Goal: Task Accomplishment & Management: Complete application form

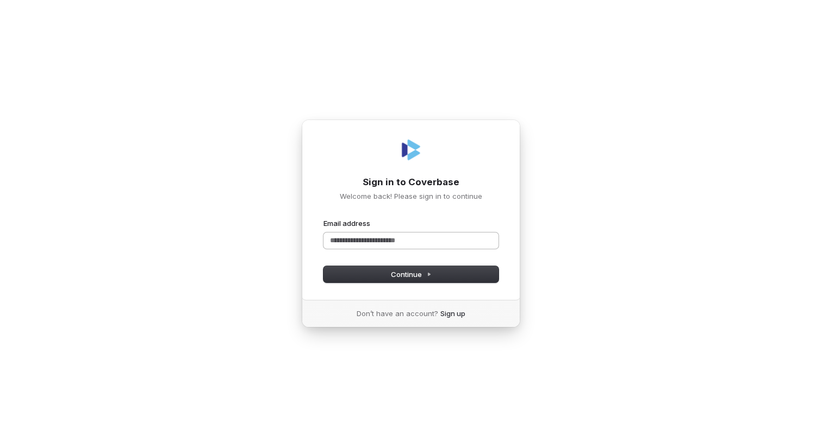
click at [365, 239] on input "Email address" at bounding box center [410, 241] width 175 height 16
click at [399, 272] on span "Continue" at bounding box center [411, 275] width 41 height 10
type input "**********"
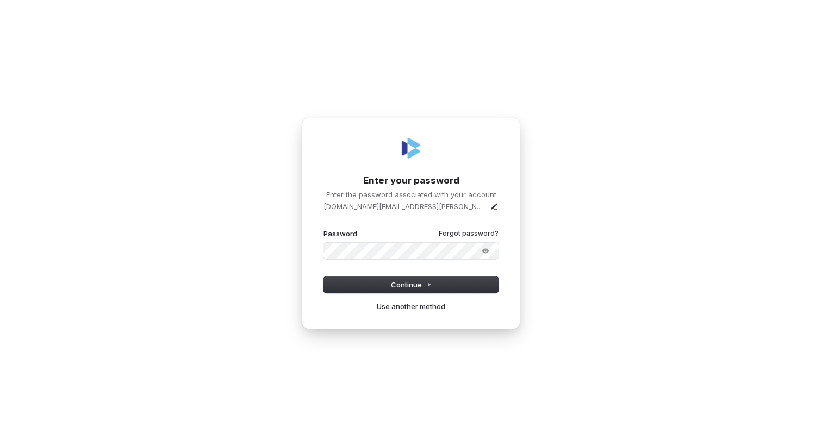
click at [323, 229] on button "submit" at bounding box center [323, 229] width 0 height 0
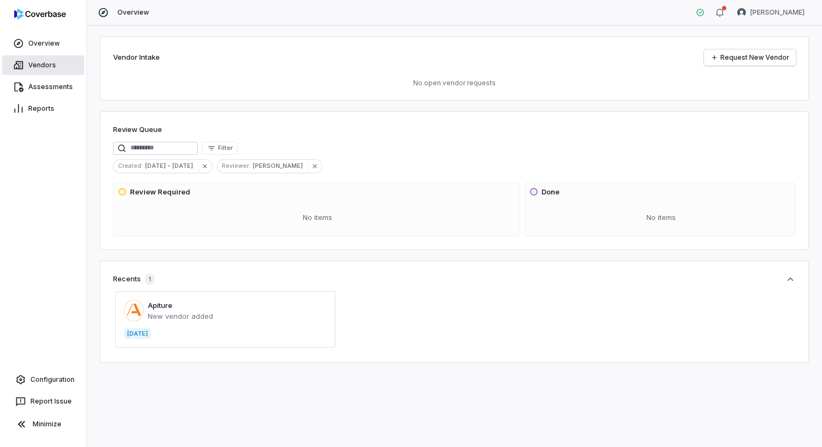
click at [40, 61] on link "Vendors" at bounding box center [43, 65] width 82 height 20
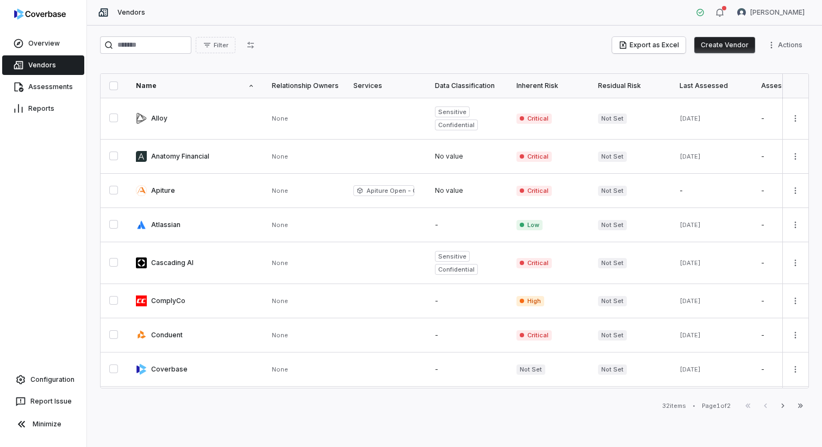
click at [712, 39] on button "Create Vendor" at bounding box center [724, 45] width 61 height 16
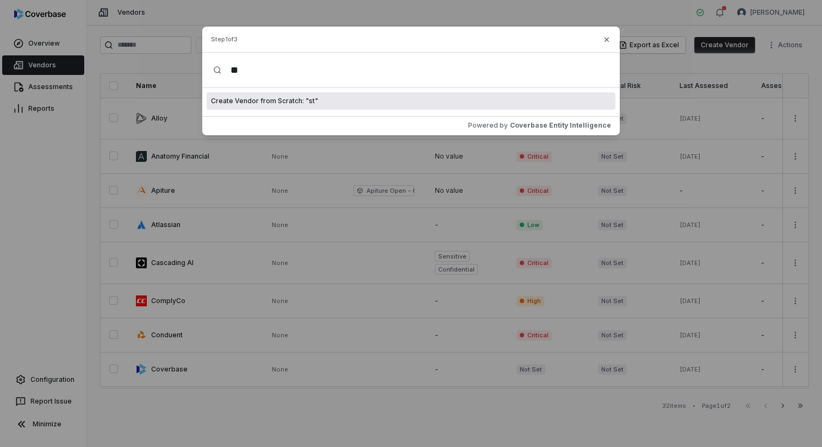
type input "*"
type input "********"
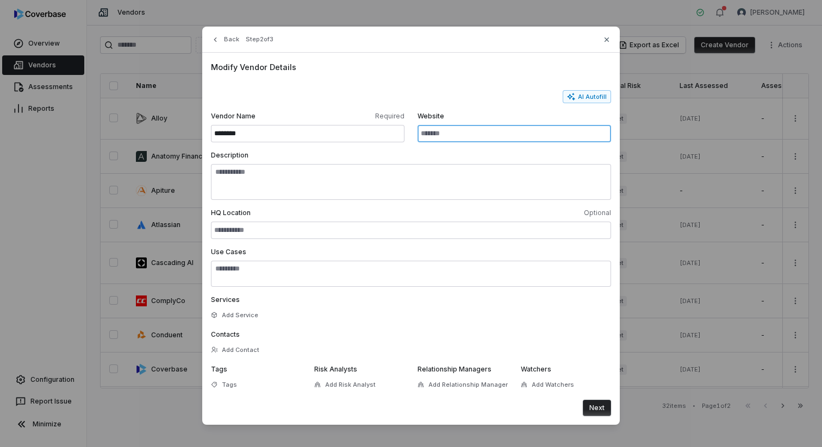
click at [480, 140] on input "Website" at bounding box center [513, 133] width 193 height 17
paste input "**********"
type input "**********"
click at [601, 97] on button "AI Autofill" at bounding box center [586, 96] width 48 height 13
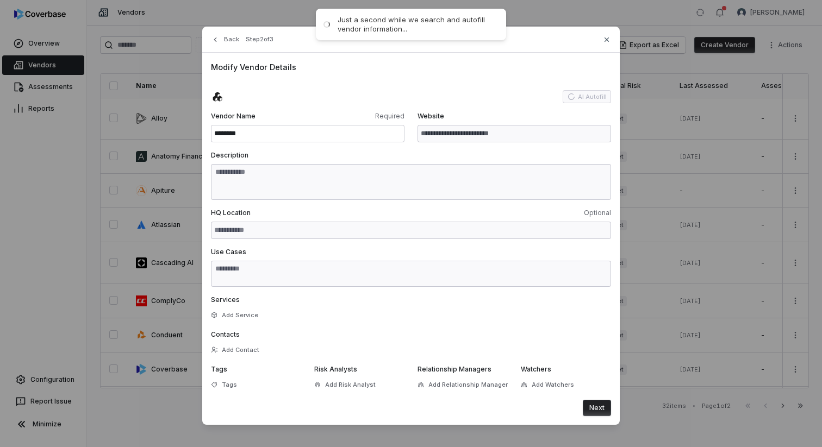
type input "**********"
type textarea "**********"
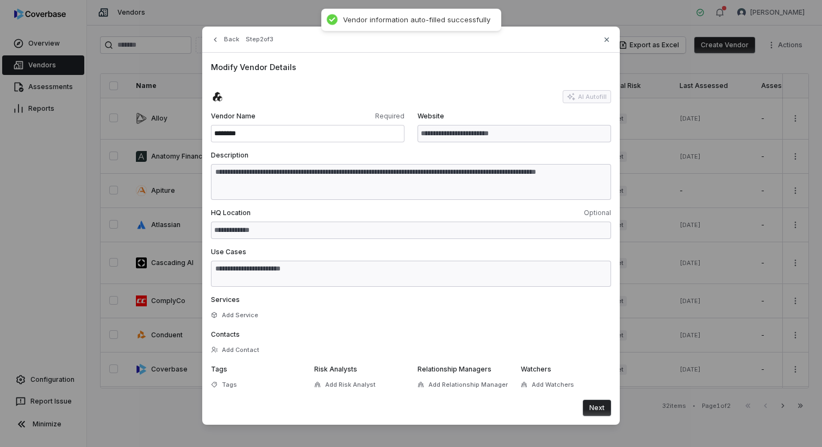
type textarea "**********"
click at [596, 405] on button "Next" at bounding box center [597, 408] width 28 height 16
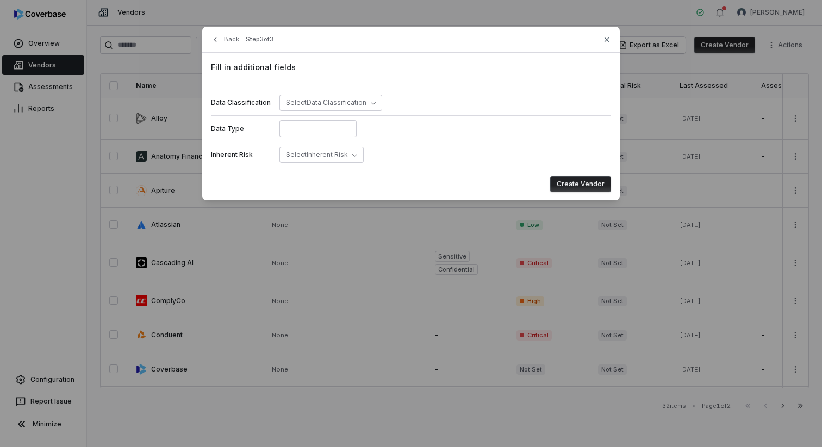
click at [579, 184] on button "Create Vendor" at bounding box center [580, 184] width 61 height 16
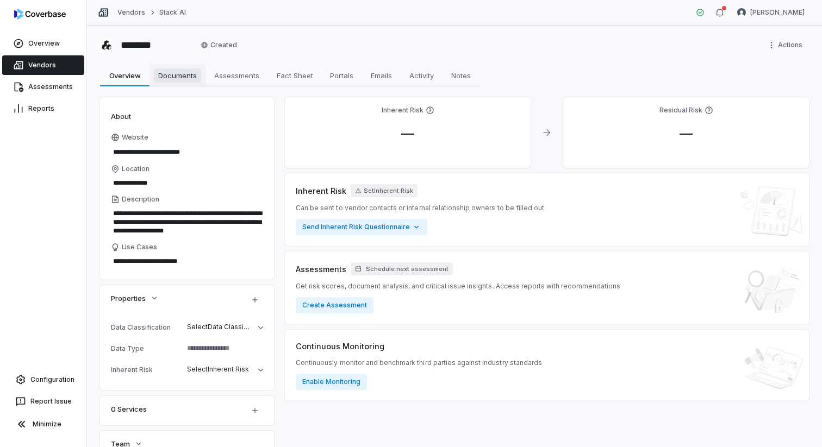
click at [182, 77] on span "Documents" at bounding box center [177, 75] width 47 height 14
type textarea "*"
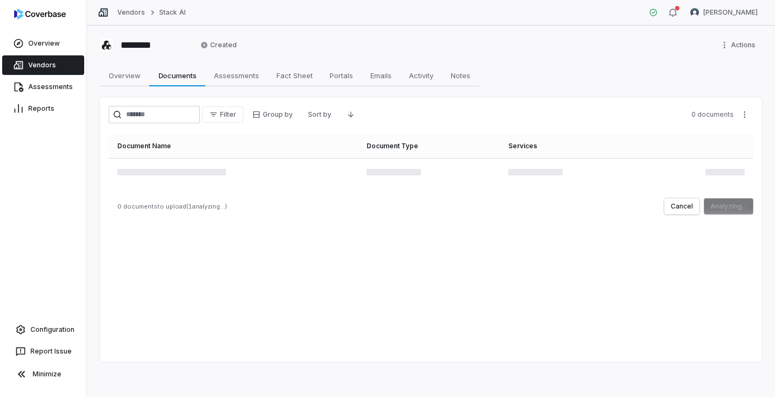
click at [588, 260] on div "Filter Group by Sort by 0 documents Document Name Document Type Services 0 docu…" at bounding box center [431, 229] width 662 height 265
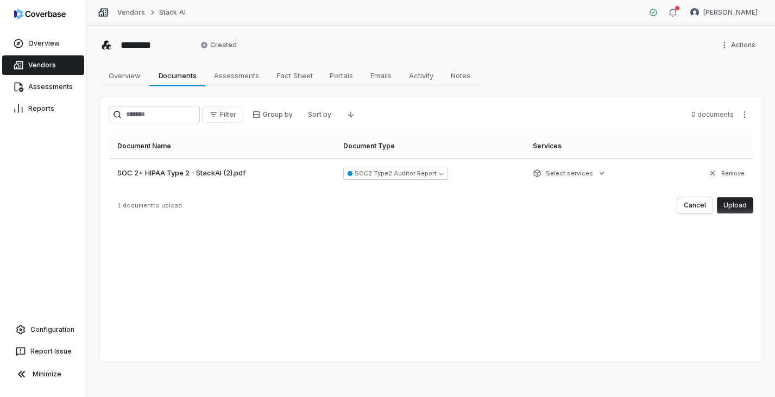
click at [741, 204] on button "Upload" at bounding box center [735, 205] width 36 height 16
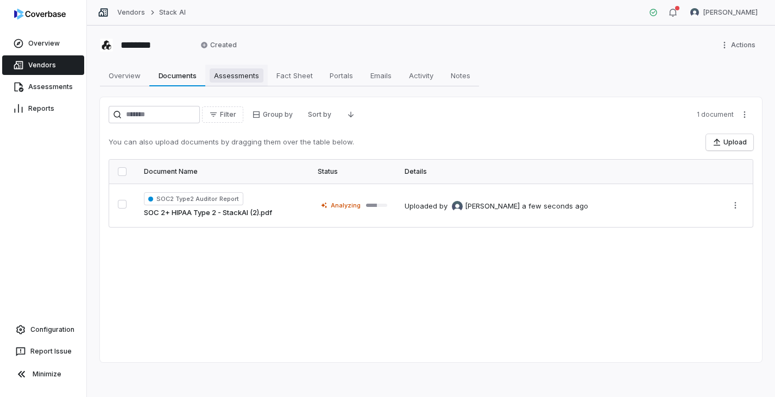
click at [237, 75] on span "Assessments" at bounding box center [237, 75] width 54 height 14
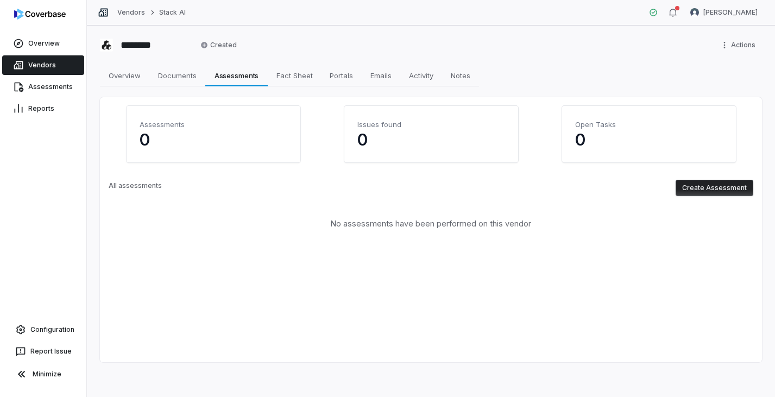
click at [693, 189] on button "Create Assessment" at bounding box center [715, 188] width 78 height 16
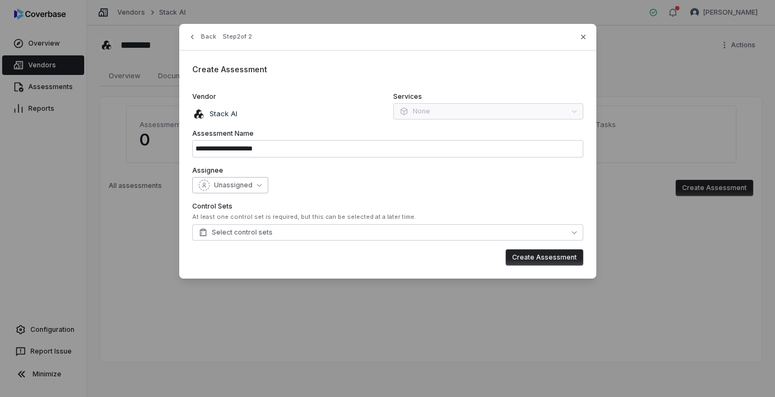
click at [245, 190] on div "Unassigned" at bounding box center [226, 185] width 54 height 11
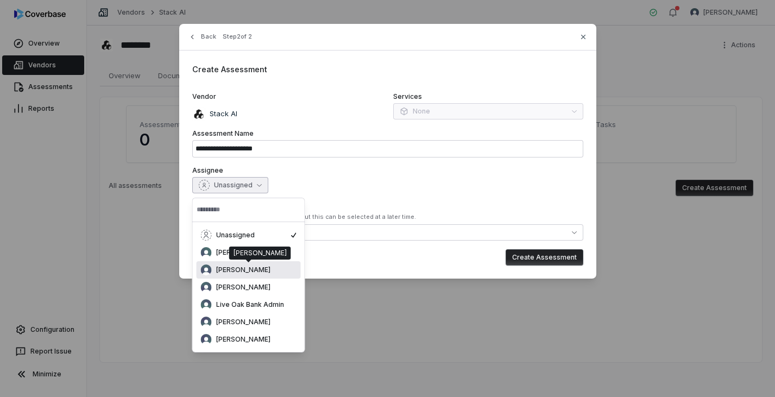
click at [258, 269] on div "Gerald Pe" at bounding box center [249, 270] width 96 height 11
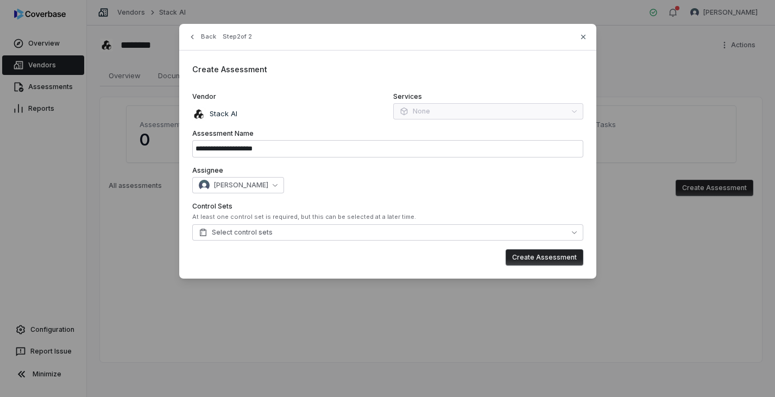
click at [290, 222] on div "Control Sets At least one control set is required, but this can be selected at …" at bounding box center [387, 221] width 391 height 39
click at [294, 231] on button "Select control sets" at bounding box center [387, 232] width 391 height 16
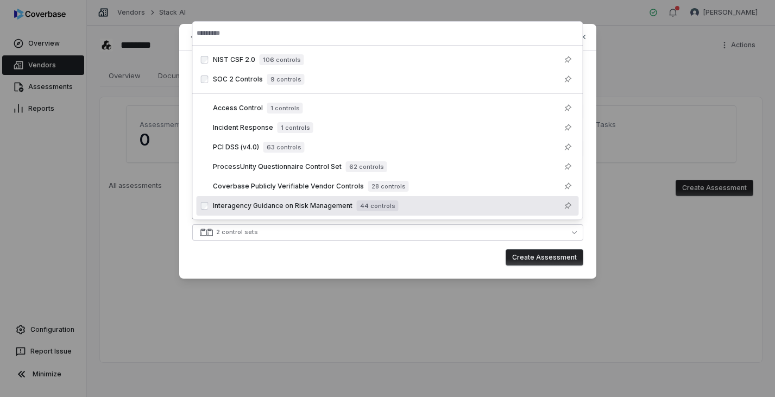
click at [396, 268] on div "**********" at bounding box center [387, 151] width 417 height 255
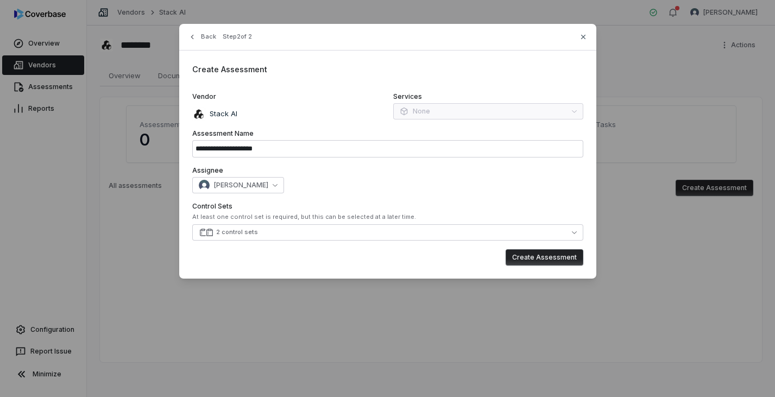
click at [558, 261] on button "Create Assessment" at bounding box center [545, 257] width 78 height 16
type input "**********"
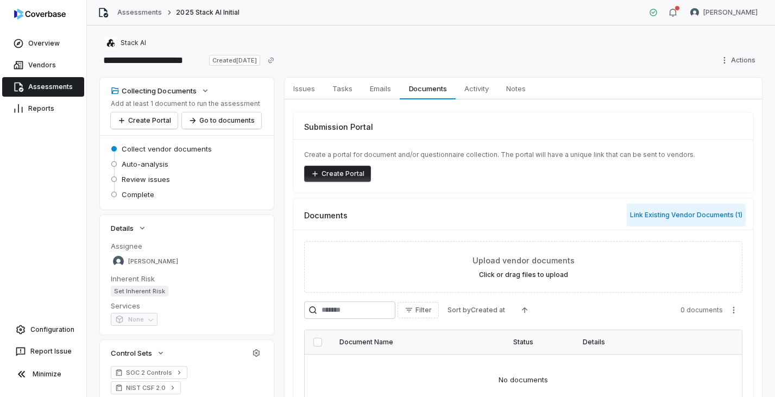
click at [669, 212] on button "Link Existing Vendor Documents ( 1 )" at bounding box center [686, 215] width 119 height 23
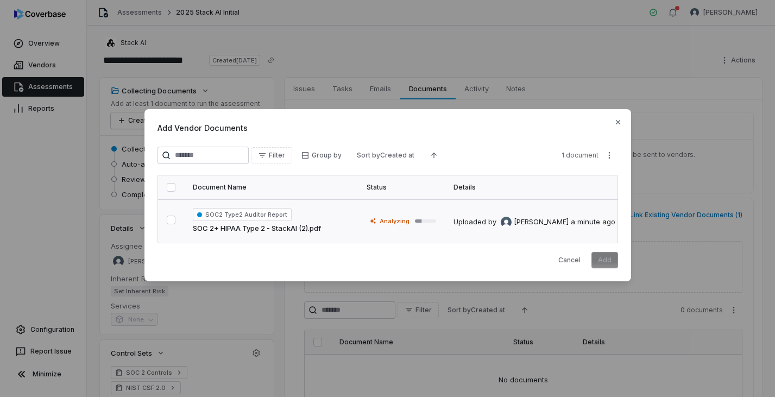
click at [168, 220] on button "button" at bounding box center [171, 220] width 9 height 9
click at [600, 260] on button "Add" at bounding box center [605, 260] width 27 height 16
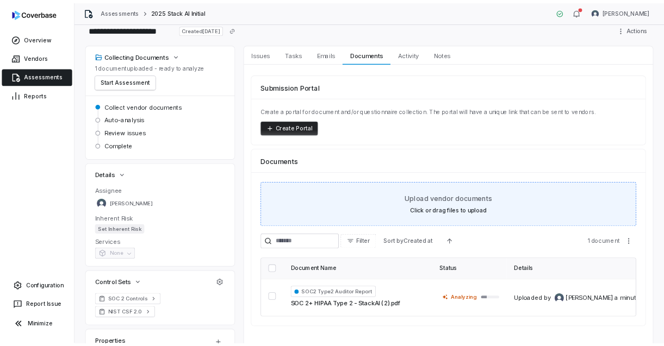
scroll to position [40, 0]
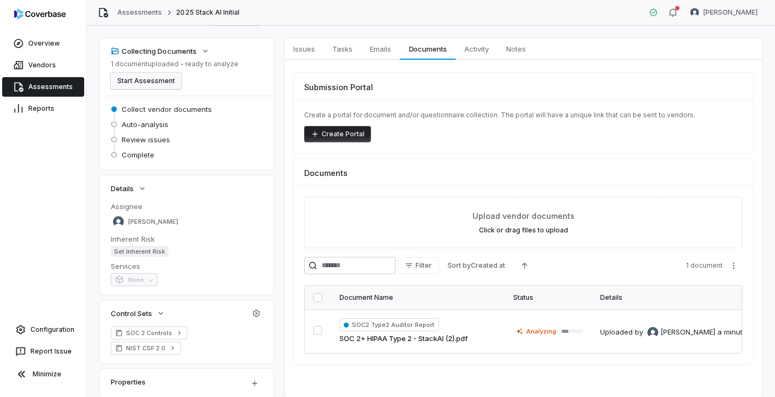
click at [165, 84] on button "Start Assessment" at bounding box center [146, 81] width 71 height 16
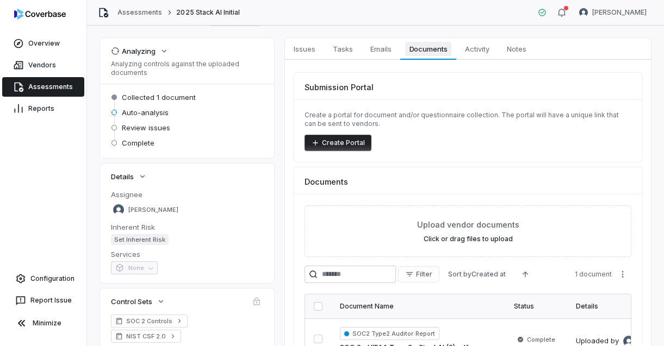
click at [422, 55] on span "Documents" at bounding box center [428, 49] width 47 height 14
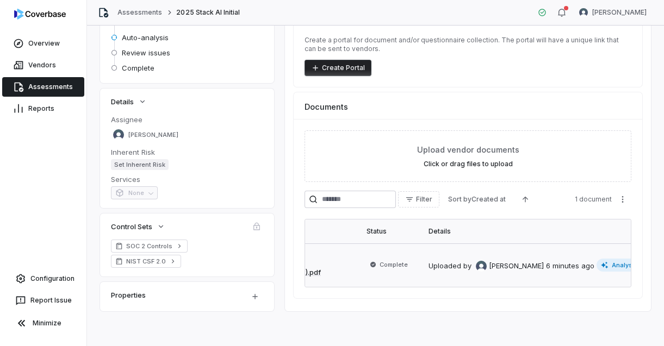
scroll to position [0, 170]
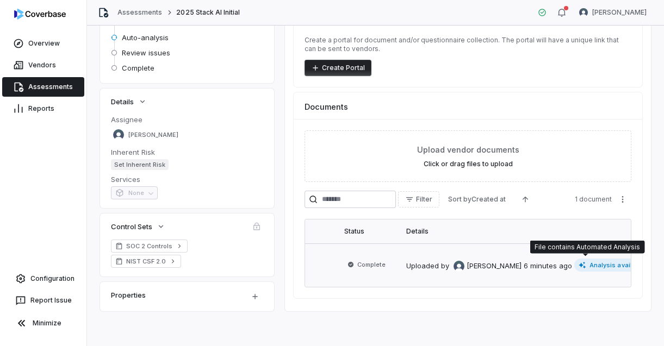
click at [574, 263] on span "Analysis available" at bounding box center [611, 265] width 75 height 13
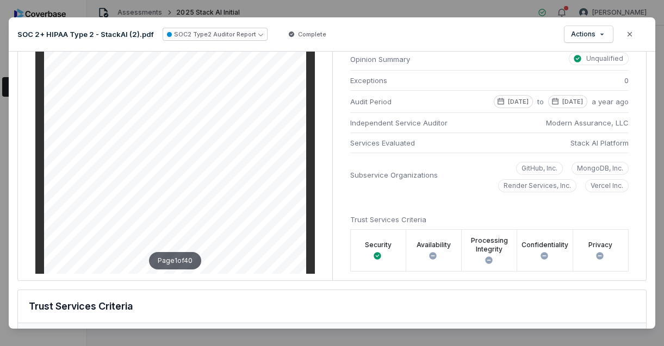
scroll to position [62, 0]
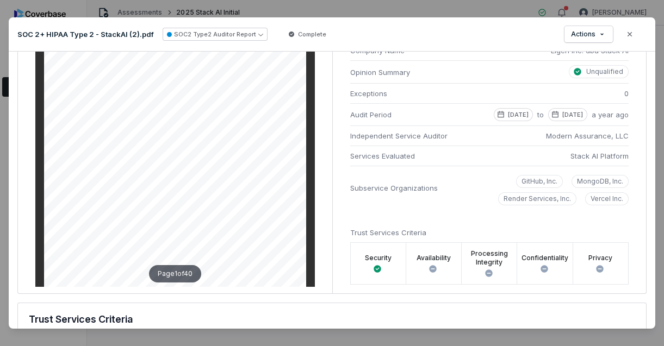
drag, startPoint x: 638, startPoint y: 33, endPoint x: 570, endPoint y: 226, distance: 204.5
click at [571, 228] on div "SOC 2+ HIPAA Type 2 - StackAI (2).pdf SOC2 Type2 Auditor Report Complete Action…" at bounding box center [332, 172] width 646 height 311
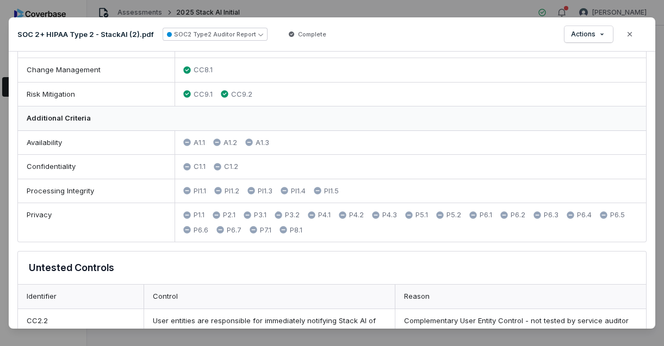
scroll to position [551, 0]
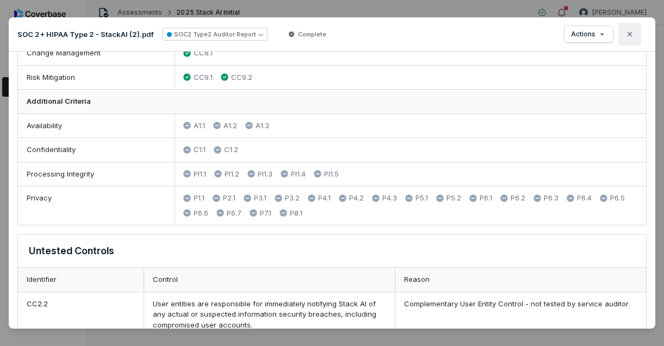
click at [634, 29] on button "Close" at bounding box center [629, 34] width 23 height 23
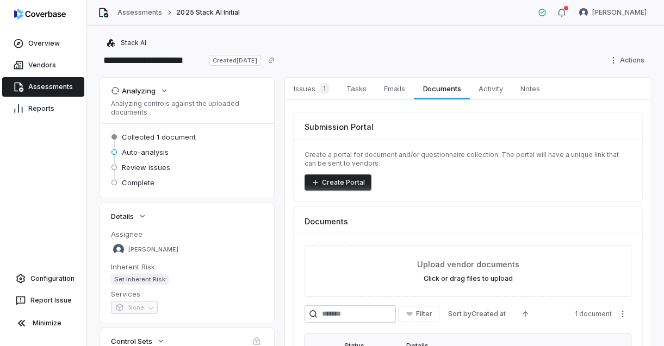
click at [48, 88] on link "Assessments" at bounding box center [43, 87] width 82 height 20
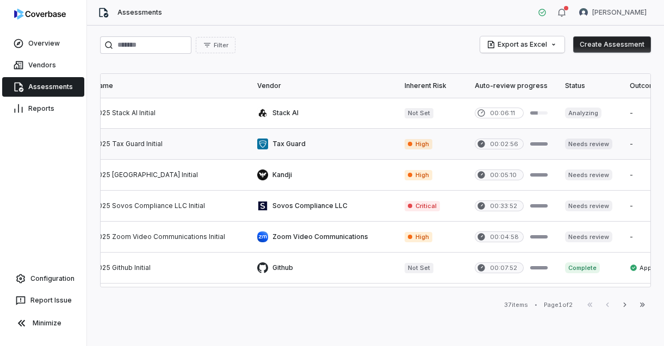
scroll to position [0, 114]
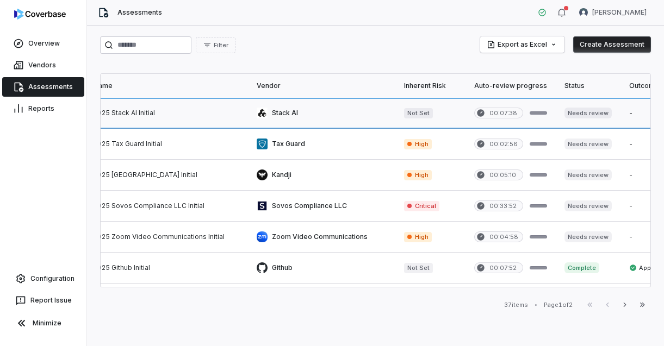
click at [349, 118] on link at bounding box center [321, 113] width 147 height 30
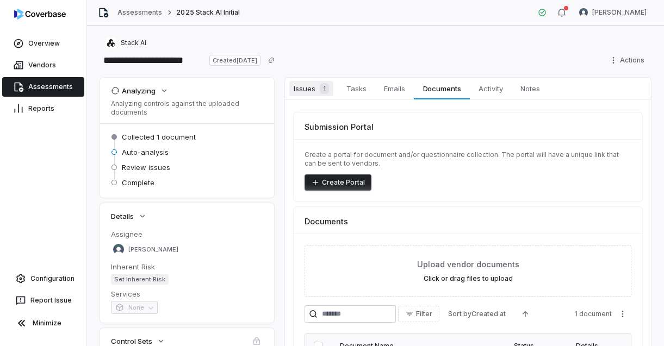
click at [308, 91] on span "Issues 1" at bounding box center [311, 88] width 44 height 15
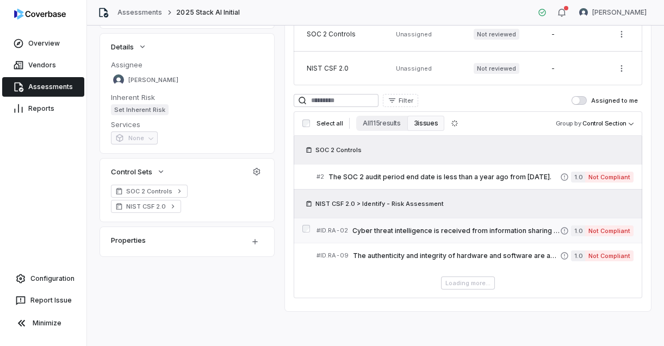
scroll to position [151, 0]
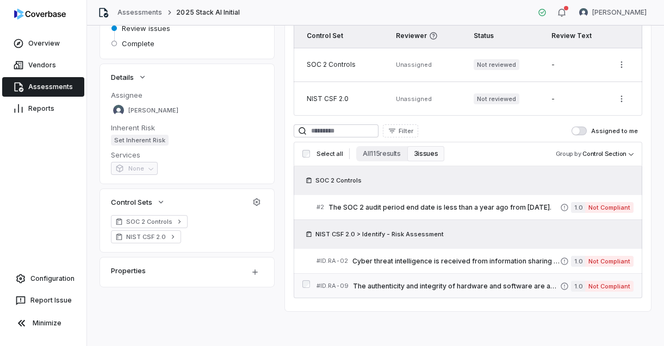
click at [438, 283] on span "The authenticity and integrity of hardware and software are assessed prior to a…" at bounding box center [456, 286] width 207 height 9
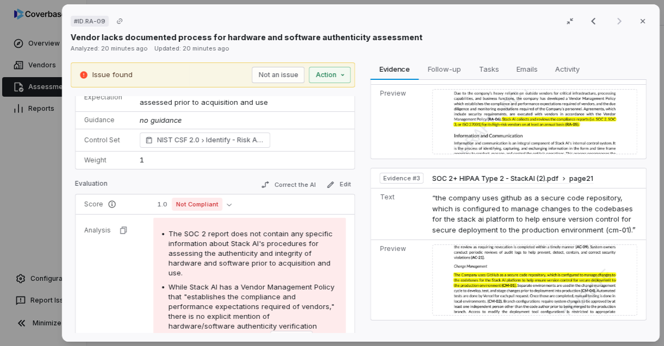
scroll to position [27, 0]
click at [639, 26] on button "Close" at bounding box center [642, 21] width 23 height 23
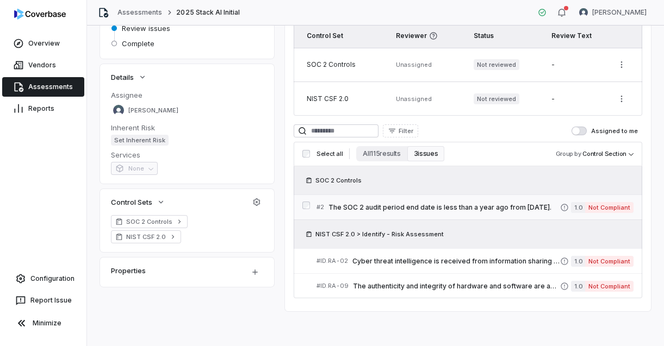
click at [430, 208] on span "The SOC 2 audit period end date is less than a year ago from today." at bounding box center [444, 207] width 232 height 9
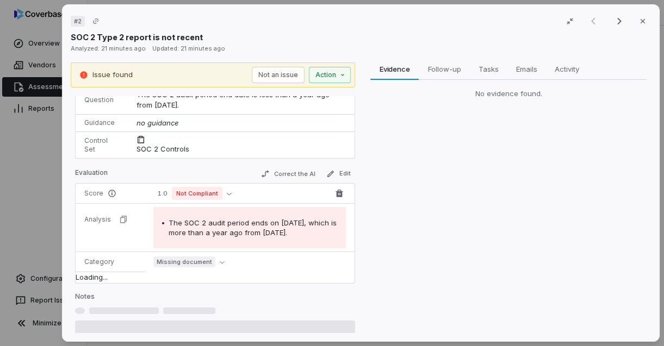
scroll to position [26, 0]
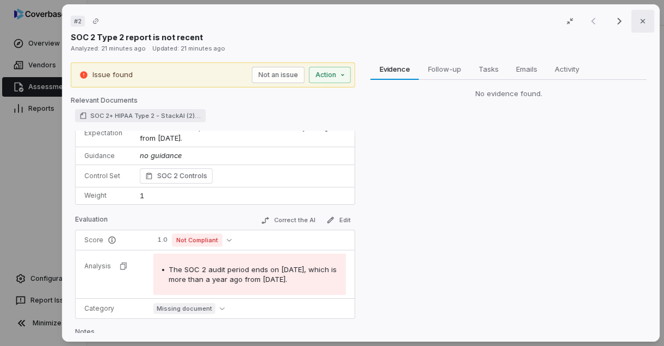
click at [642, 25] on icon "button" at bounding box center [642, 21] width 9 height 9
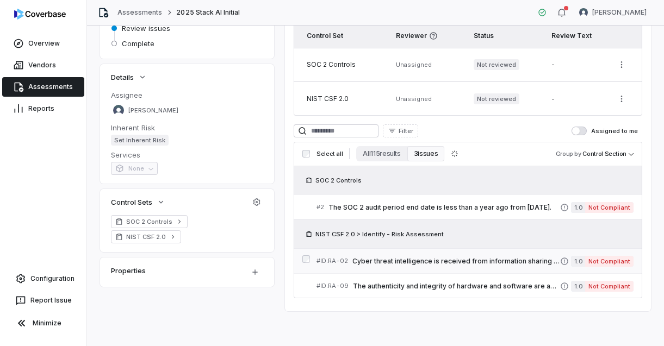
click at [442, 262] on span "Cyber threat intelligence is received from information sharing forums and sourc…" at bounding box center [456, 261] width 208 height 9
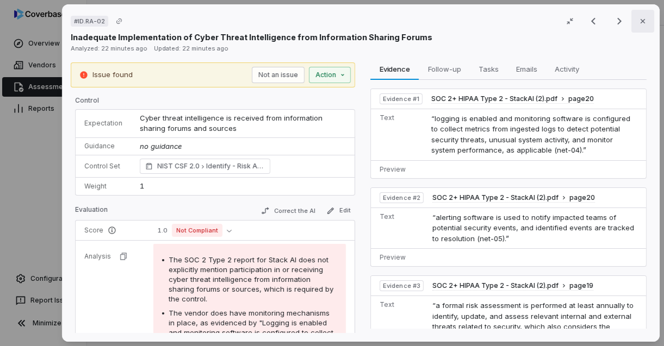
click at [642, 27] on button "Close" at bounding box center [642, 21] width 23 height 23
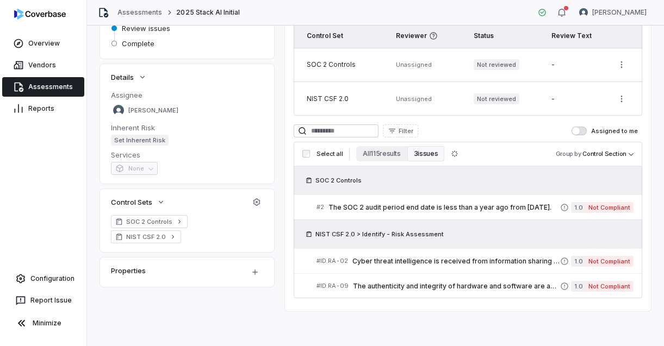
click at [65, 90] on link "Assessments" at bounding box center [43, 87] width 82 height 20
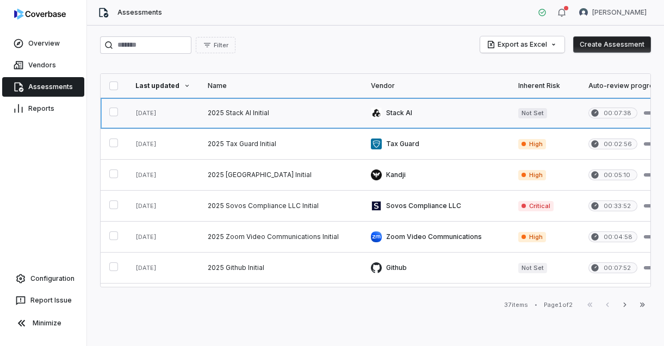
click at [253, 115] on link at bounding box center [280, 113] width 163 height 30
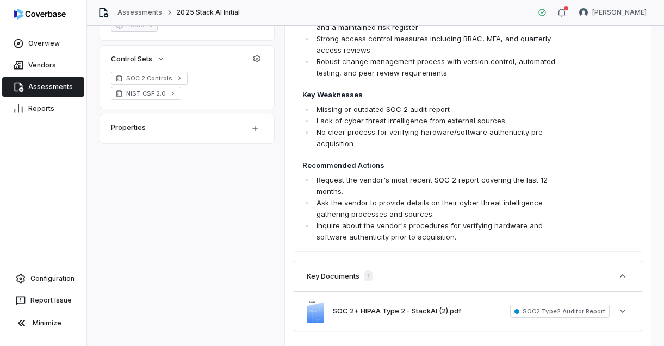
scroll to position [316, 0]
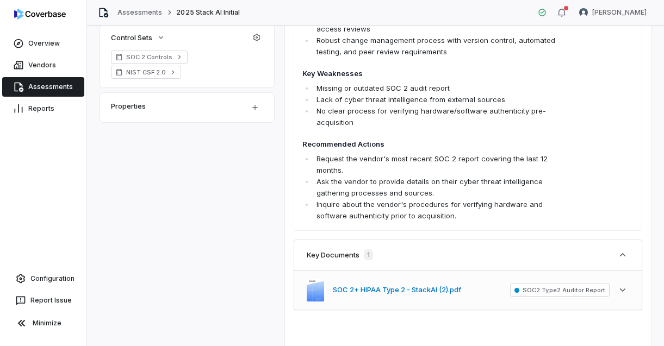
click at [423, 294] on button "SOC 2+ HIPAA Type 2 - StackAI (2).pdf" at bounding box center [397, 290] width 128 height 11
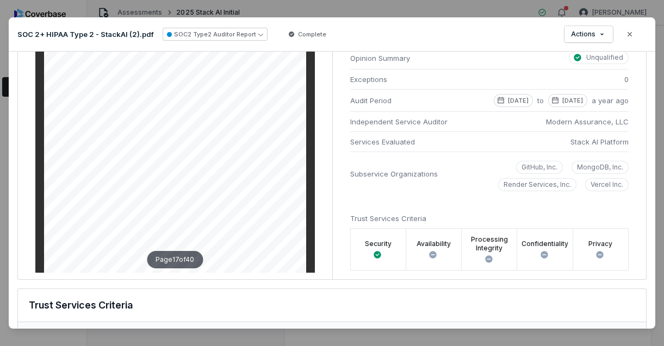
scroll to position [1430, 0]
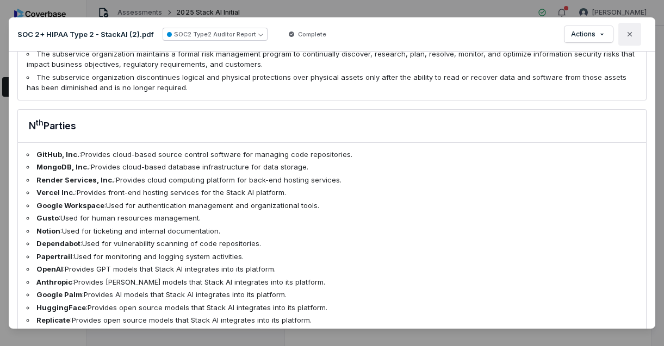
click at [629, 31] on icon "button" at bounding box center [629, 34] width 9 height 9
